Goal: Task Accomplishment & Management: Manage account settings

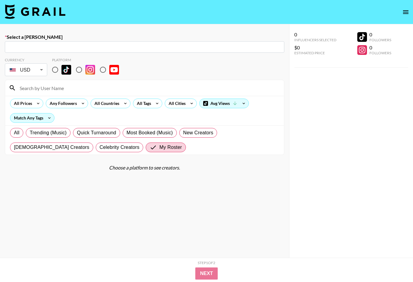
click at [37, 11] on img at bounding box center [35, 11] width 61 height 15
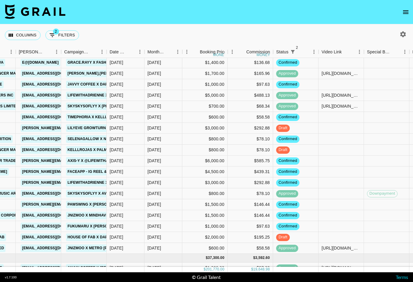
scroll to position [0, 231]
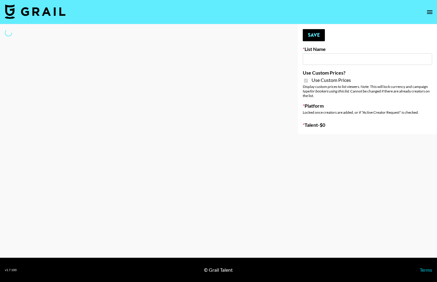
type input "Laifen (TikTok)"
checkbox input "true"
select select "Brand"
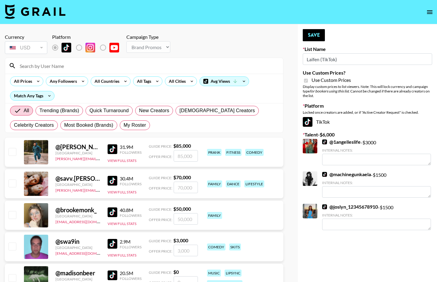
click at [75, 65] on input at bounding box center [147, 66] width 263 height 10
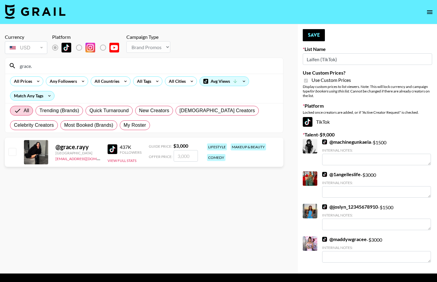
type input "grace."
click at [10, 150] on input "checkbox" at bounding box center [11, 151] width 7 height 7
checkbox input "true"
type input "3000"
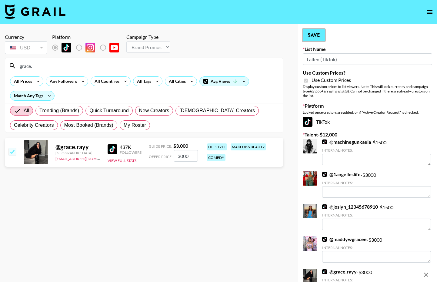
click at [315, 33] on button "Save" at bounding box center [314, 35] width 22 height 12
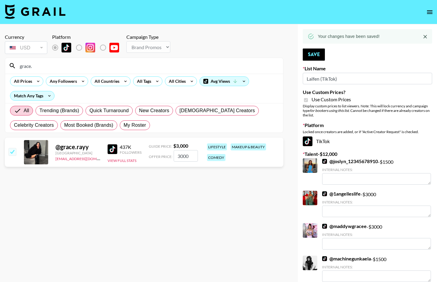
click at [148, 63] on input "grace." at bounding box center [147, 66] width 263 height 10
click at [148, 64] on input "grace." at bounding box center [147, 66] width 263 height 10
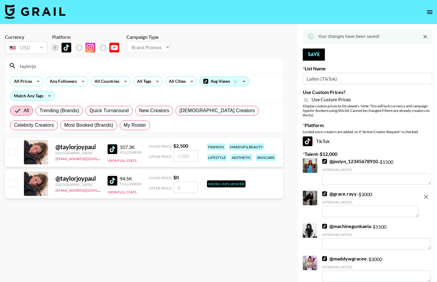
type input "taylorjo"
click at [9, 146] on div "@ taylorjoypaul Canada maxelk@grail-talent.com 107.3K Followers View Full Stats…" at bounding box center [144, 152] width 278 height 29
click at [13, 151] on input "checkbox" at bounding box center [11, 151] width 7 height 7
checkbox input "true"
type input "2500"
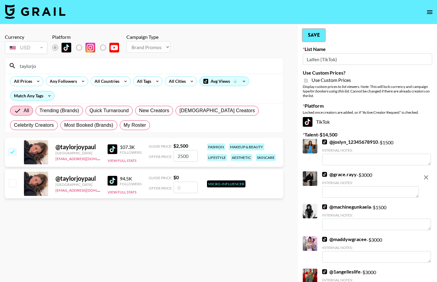
click at [306, 35] on button "Save" at bounding box center [314, 35] width 22 height 12
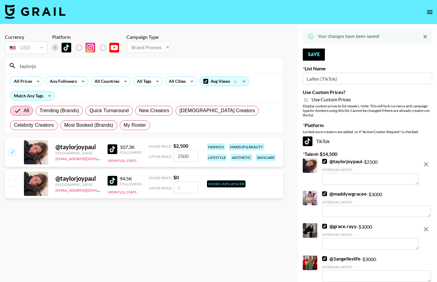
click at [89, 68] on input "taylorjo" at bounding box center [147, 66] width 263 height 10
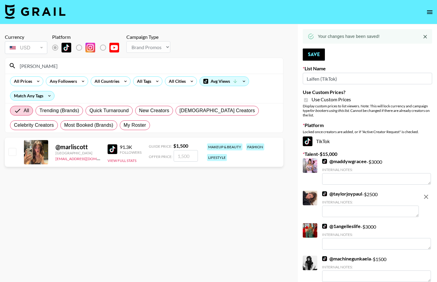
type input "marlis"
click at [13, 152] on input "checkbox" at bounding box center [11, 151] width 7 height 7
checkbox input "true"
type input "1500"
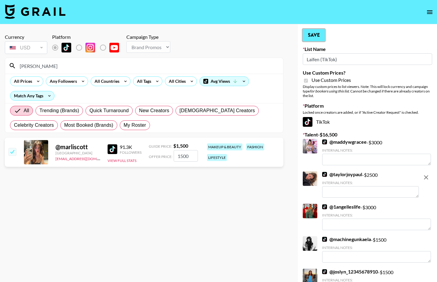
click at [315, 35] on button "Save" at bounding box center [314, 35] width 22 height 12
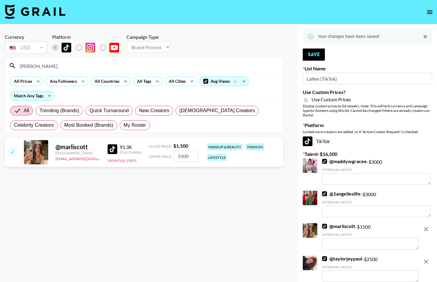
click at [210, 67] on input "marlis" at bounding box center [147, 66] width 263 height 10
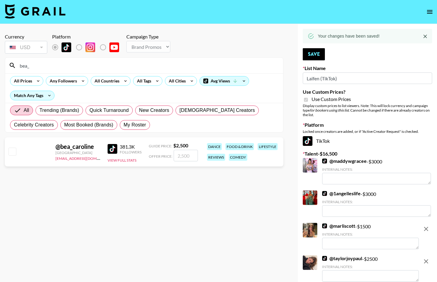
type input "bea_"
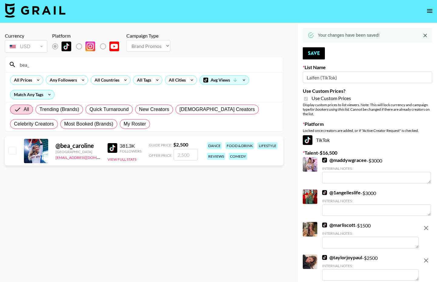
click at [15, 149] on input "checkbox" at bounding box center [11, 150] width 7 height 7
checkbox input "true"
type input "2500"
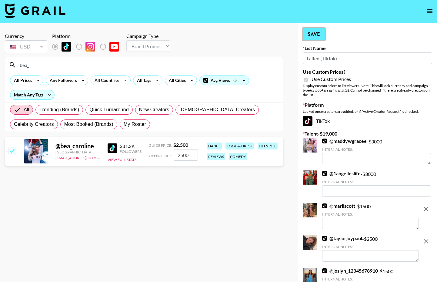
click at [319, 34] on button "Save" at bounding box center [314, 34] width 22 height 12
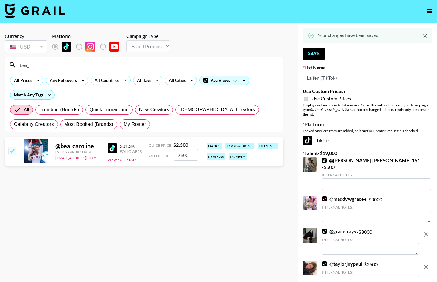
click at [86, 64] on input "bea_" at bounding box center [147, 65] width 263 height 10
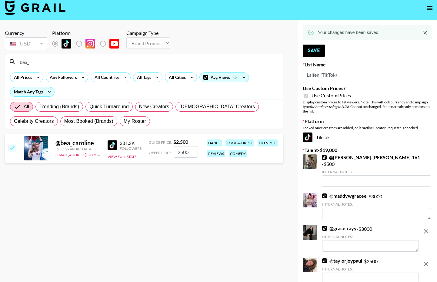
scroll to position [5, 0]
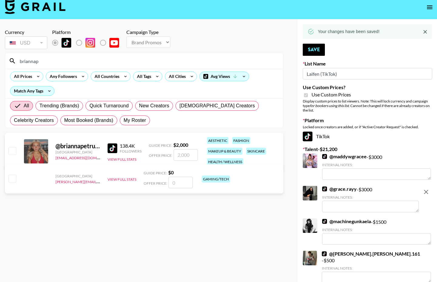
type input "briannap"
click at [15, 151] on input "checkbox" at bounding box center [11, 150] width 7 height 7
checkbox input "true"
type input "2000"
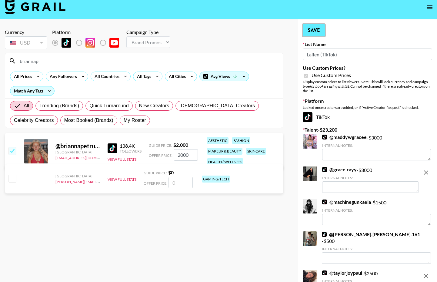
click at [312, 32] on button "Save" at bounding box center [314, 30] width 22 height 12
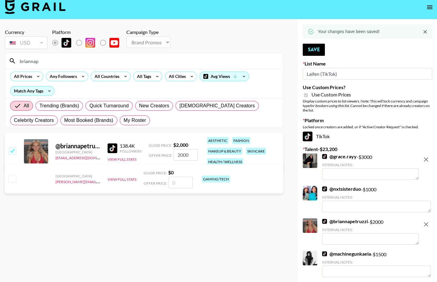
click at [140, 63] on input "briannap" at bounding box center [147, 61] width 263 height 10
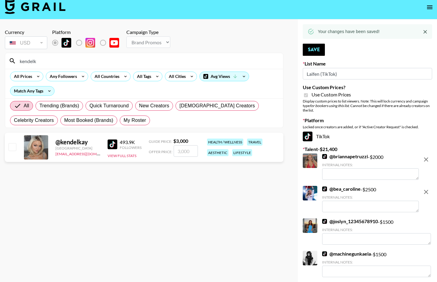
type input "kendelk"
drag, startPoint x: 11, startPoint y: 146, endPoint x: 12, endPoint y: 152, distance: 6.2
click at [11, 147] on input "checkbox" at bounding box center [11, 146] width 7 height 7
checkbox input "true"
type input "3000"
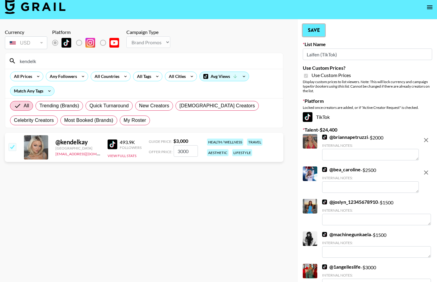
click at [312, 32] on button "Save" at bounding box center [314, 30] width 22 height 12
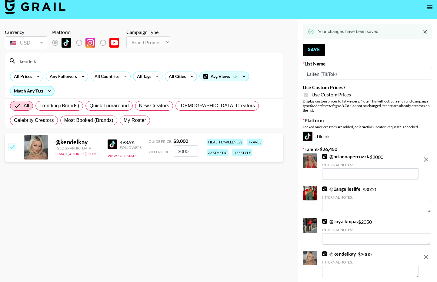
click at [185, 65] on input "kendelk" at bounding box center [147, 61] width 263 height 10
type input "skysky"
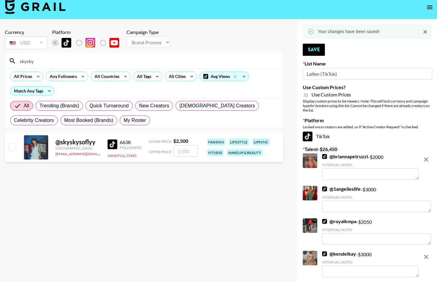
click at [12, 148] on input "checkbox" at bounding box center [11, 146] width 7 height 7
checkbox input "true"
type input "2500"
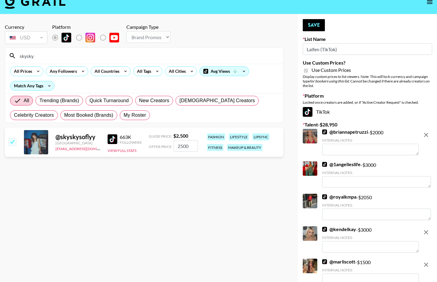
scroll to position [0, 0]
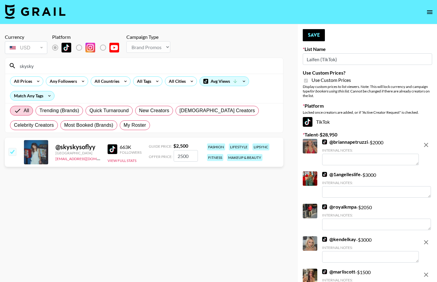
click at [35, 65] on input "skysky" at bounding box center [147, 66] width 263 height 10
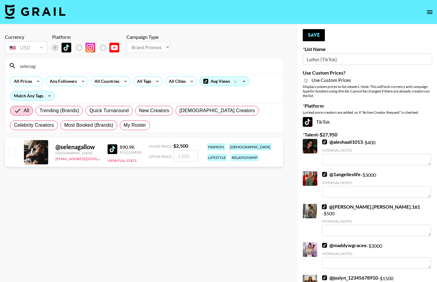
type input "selenag"
click at [13, 154] on input "checkbox" at bounding box center [11, 151] width 7 height 7
checkbox input "true"
type input "2500"
drag, startPoint x: 313, startPoint y: 40, endPoint x: 310, endPoint y: 39, distance: 3.4
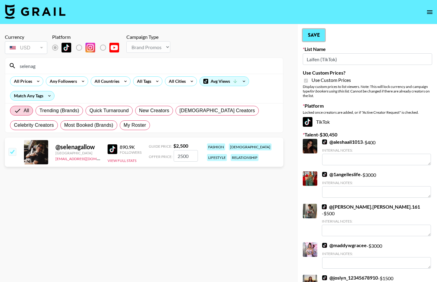
click at [313, 40] on button "Save" at bounding box center [314, 35] width 22 height 12
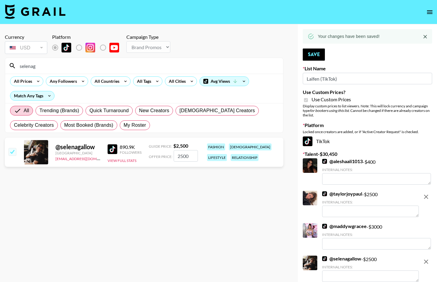
click at [217, 65] on input "selenag" at bounding box center [147, 66] width 263 height 10
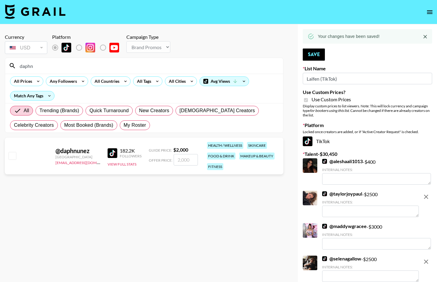
type input "daphn"
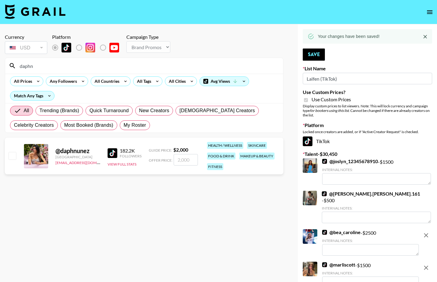
drag, startPoint x: 11, startPoint y: 158, endPoint x: 20, endPoint y: 162, distance: 9.3
click at [12, 159] on input "checkbox" at bounding box center [11, 155] width 7 height 7
checkbox input "true"
type input "2000"
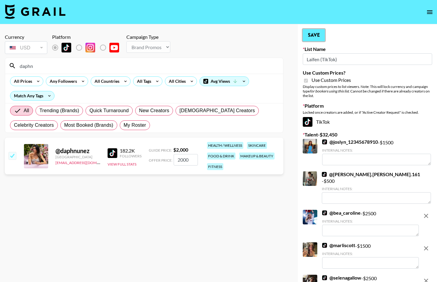
drag, startPoint x: 324, startPoint y: 34, endPoint x: 315, endPoint y: 34, distance: 8.8
click at [324, 34] on button "Save" at bounding box center [314, 35] width 22 height 12
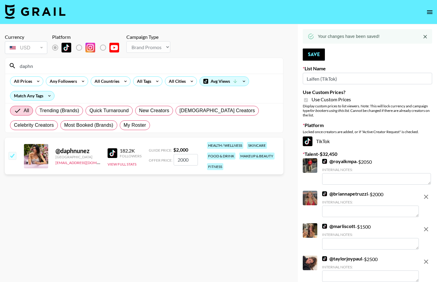
click at [222, 65] on input "daphn" at bounding box center [147, 66] width 263 height 10
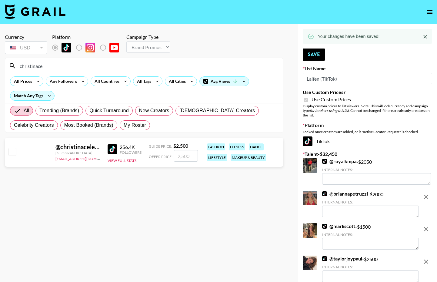
type input "christinacel"
click at [9, 153] on input "checkbox" at bounding box center [11, 151] width 7 height 7
checkbox input "true"
type input "2500"
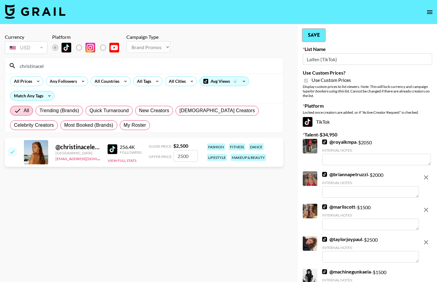
click at [309, 37] on button "Save" at bounding box center [314, 35] width 22 height 12
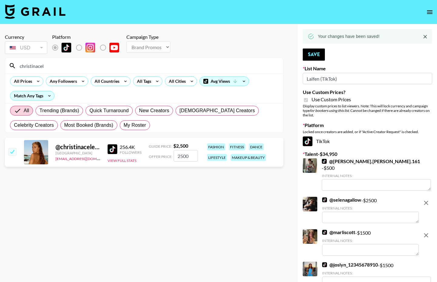
click at [118, 65] on input "christinacel" at bounding box center [147, 66] width 263 height 10
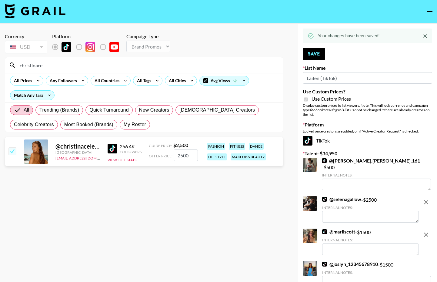
click at [118, 65] on input "christinacel" at bounding box center [147, 65] width 263 height 10
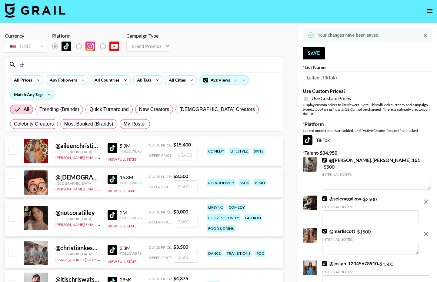
type input "c"
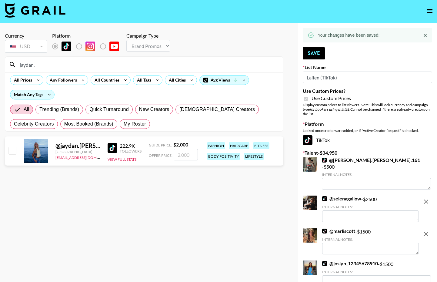
type input "jaydan."
click at [15, 150] on input "checkbox" at bounding box center [11, 150] width 7 height 7
checkbox input "true"
type input "2000"
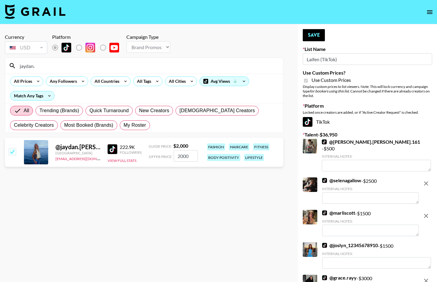
scroll to position [1, 0]
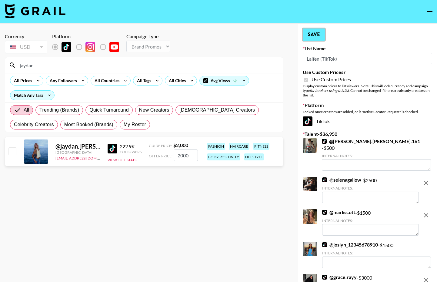
checkbox input "false"
click at [307, 33] on button "Save" at bounding box center [314, 34] width 22 height 12
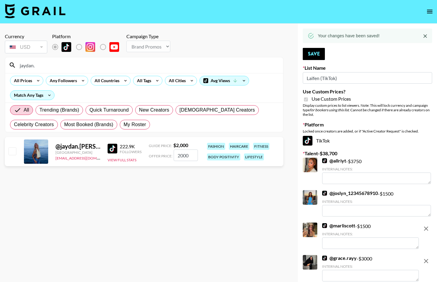
click at [195, 65] on input "jaydan." at bounding box center [147, 65] width 263 height 10
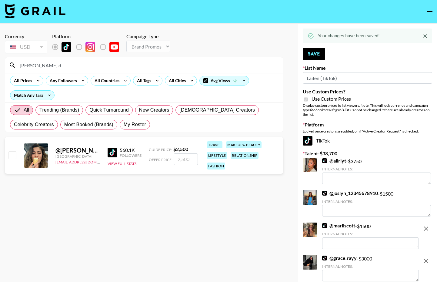
type input "nicole.d"
click at [9, 154] on input "checkbox" at bounding box center [11, 154] width 7 height 7
checkbox input "true"
type input "2500"
checkbox input "false"
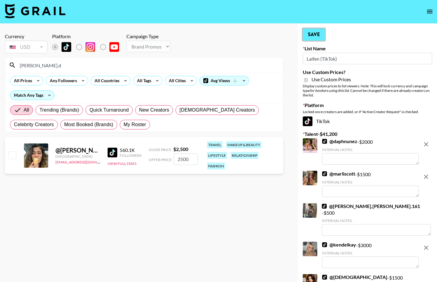
click at [308, 35] on button "Save" at bounding box center [314, 34] width 22 height 12
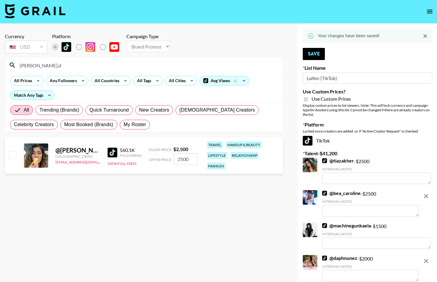
click at [204, 65] on input "nicole.d" at bounding box center [147, 65] width 263 height 10
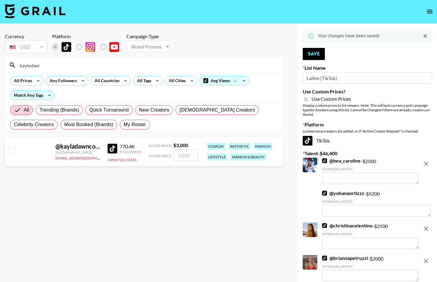
type input "kayladaw"
click at [10, 150] on input "checkbox" at bounding box center [11, 150] width 7 height 7
checkbox input "true"
type input "3000"
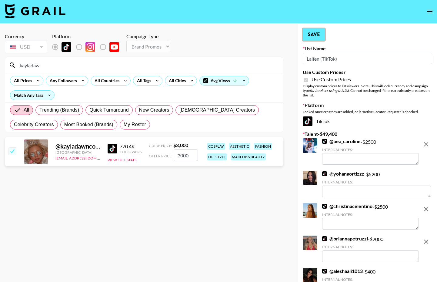
drag, startPoint x: 317, startPoint y: 32, endPoint x: 289, endPoint y: 41, distance: 29.2
click at [317, 32] on button "Save" at bounding box center [314, 34] width 22 height 12
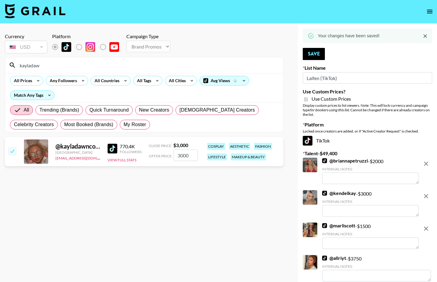
click at [226, 66] on input "kayladaw" at bounding box center [147, 65] width 263 height 10
type input "fakecl"
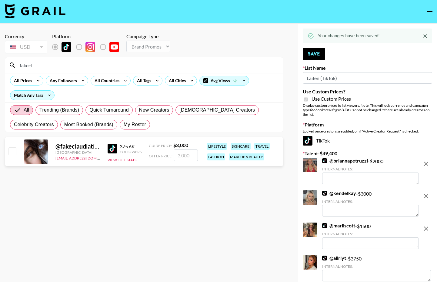
click at [10, 152] on input "checkbox" at bounding box center [11, 150] width 7 height 7
checkbox input "true"
type input "3000"
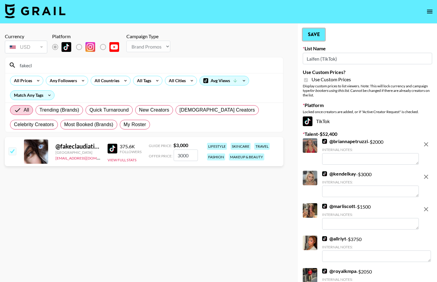
click at [314, 34] on button "Save" at bounding box center [314, 34] width 22 height 12
